Goal: Information Seeking & Learning: Learn about a topic

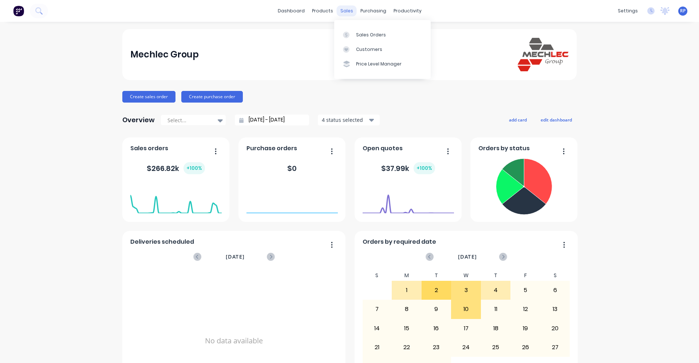
click at [344, 12] on div "sales" at bounding box center [347, 10] width 20 height 11
click at [361, 37] on div "Sales Orders" at bounding box center [371, 35] width 30 height 7
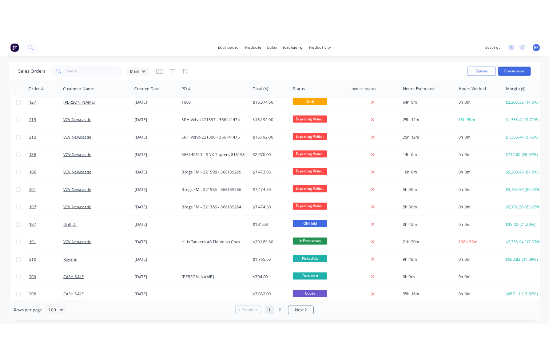
scroll to position [437, 0]
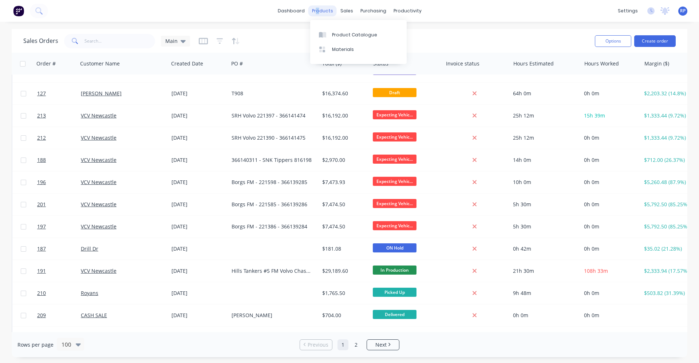
click at [320, 11] on div "products" at bounding box center [322, 10] width 28 height 11
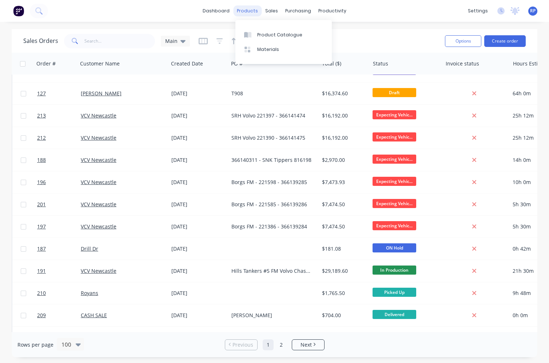
click at [250, 11] on div "products" at bounding box center [247, 10] width 28 height 11
click at [170, 7] on div "dashboard products sales purchasing productivity dashboard products Product Cat…" at bounding box center [274, 11] width 549 height 22
click at [238, 9] on div "products" at bounding box center [247, 10] width 28 height 11
click at [261, 30] on link "Product Catalogue" at bounding box center [283, 34] width 96 height 15
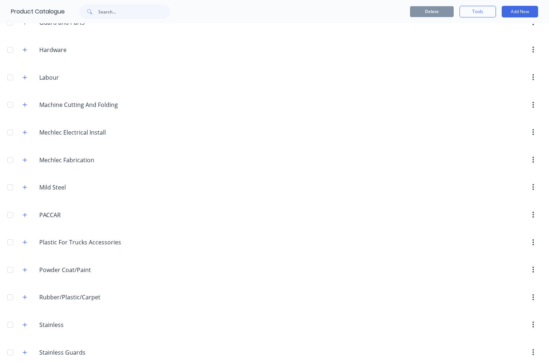
scroll to position [280, 0]
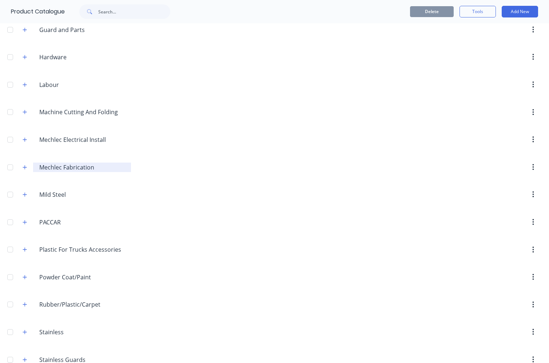
click at [34, 170] on div "Mechlec.Fabrication Mechlec Fabrication" at bounding box center [82, 167] width 98 height 9
click at [26, 166] on icon "button" at bounding box center [25, 167] width 4 height 5
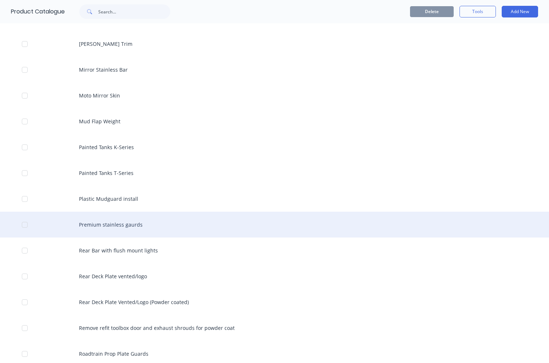
scroll to position [1882, 0]
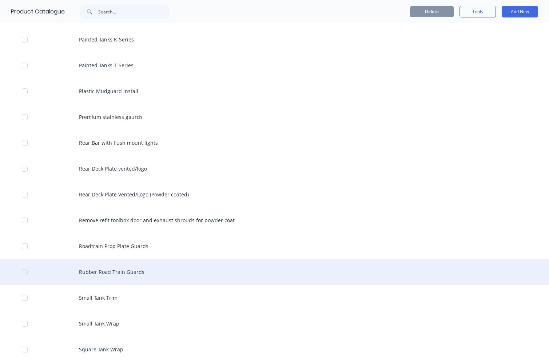
click at [108, 272] on div "Rubber Road Train Guards" at bounding box center [274, 272] width 549 height 26
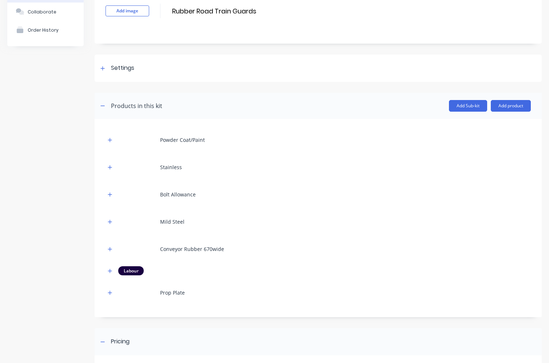
scroll to position [51, 0]
click at [110, 293] on icon "button" at bounding box center [110, 293] width 4 height 5
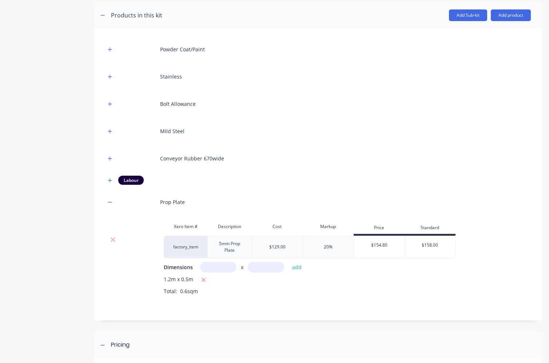
scroll to position [254, 0]
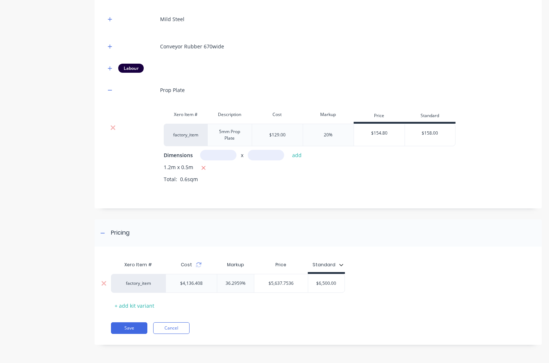
click at [324, 288] on div "$6,500.00" at bounding box center [326, 283] width 36 height 18
type input "$6,500.00"
click at [196, 191] on div "1.2m x 0.5m Total: 0.6sqm" at bounding box center [347, 178] width 367 height 31
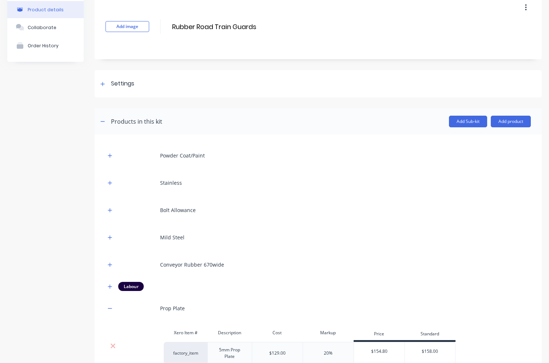
scroll to position [0, 0]
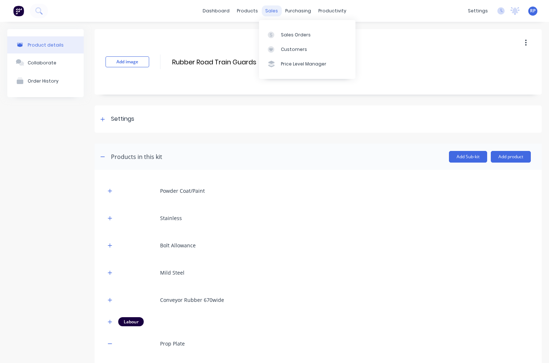
click at [265, 9] on div "sales" at bounding box center [272, 10] width 20 height 11
click at [297, 37] on div "Sales Orders" at bounding box center [296, 35] width 30 height 7
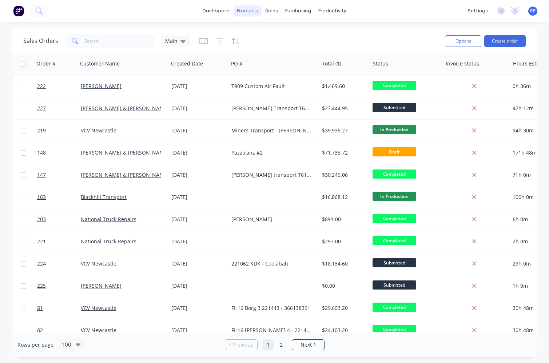
click at [250, 11] on div "products" at bounding box center [247, 10] width 28 height 11
click at [261, 34] on div "Product Catalogue" at bounding box center [279, 35] width 45 height 7
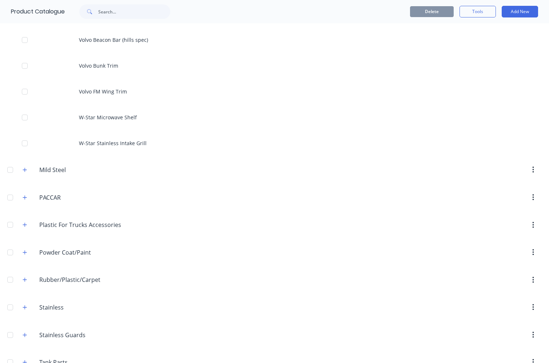
scroll to position [3041, 0]
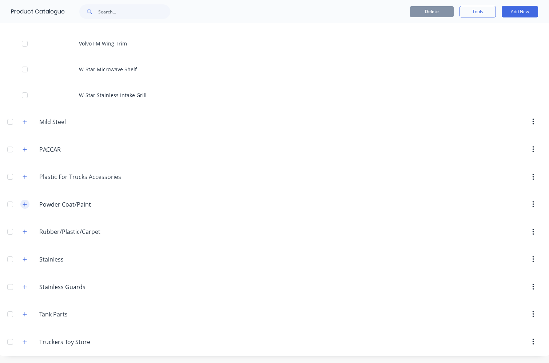
click at [25, 207] on button "button" at bounding box center [24, 204] width 9 height 9
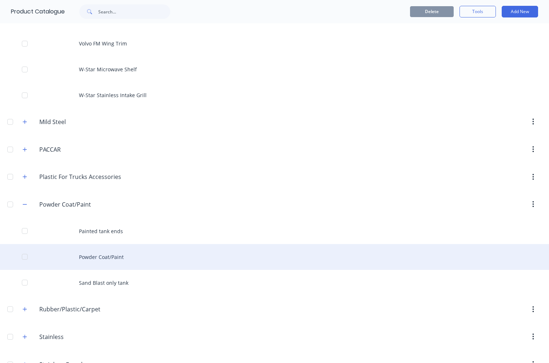
click at [120, 262] on div "Powder Coat/Paint" at bounding box center [274, 257] width 549 height 26
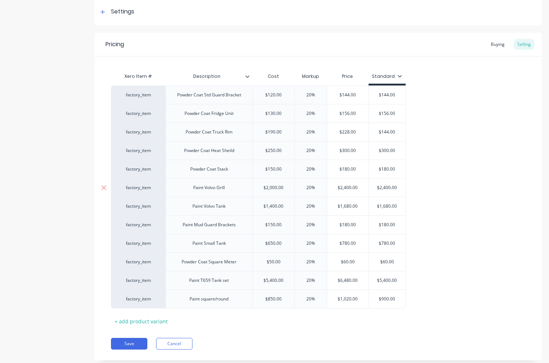
scroll to position [127, 0]
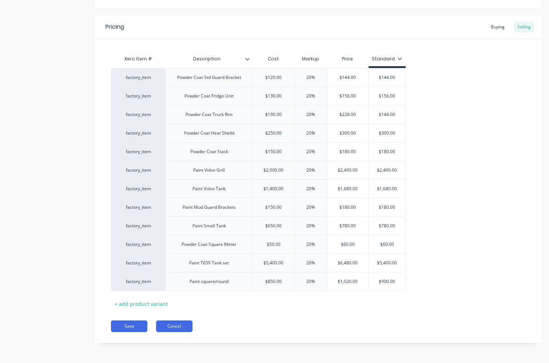
click at [181, 325] on button "Cancel" at bounding box center [174, 327] width 36 height 12
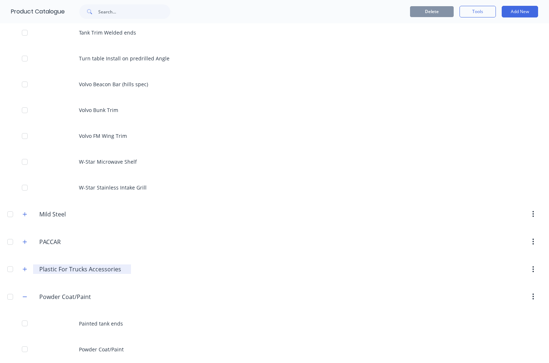
scroll to position [3118, 0]
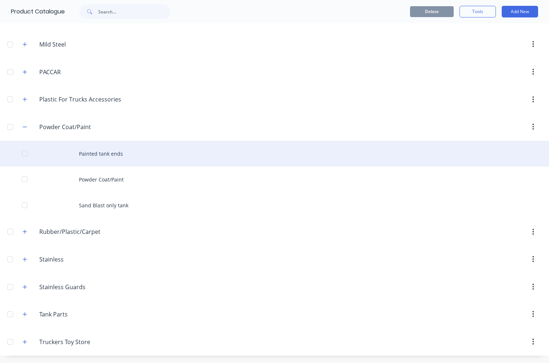
click at [108, 149] on div "Painted tank ends" at bounding box center [274, 154] width 549 height 26
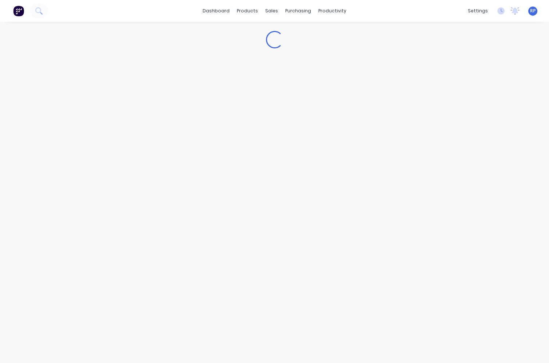
type textarea "x"
